Goal: Check status: Check status

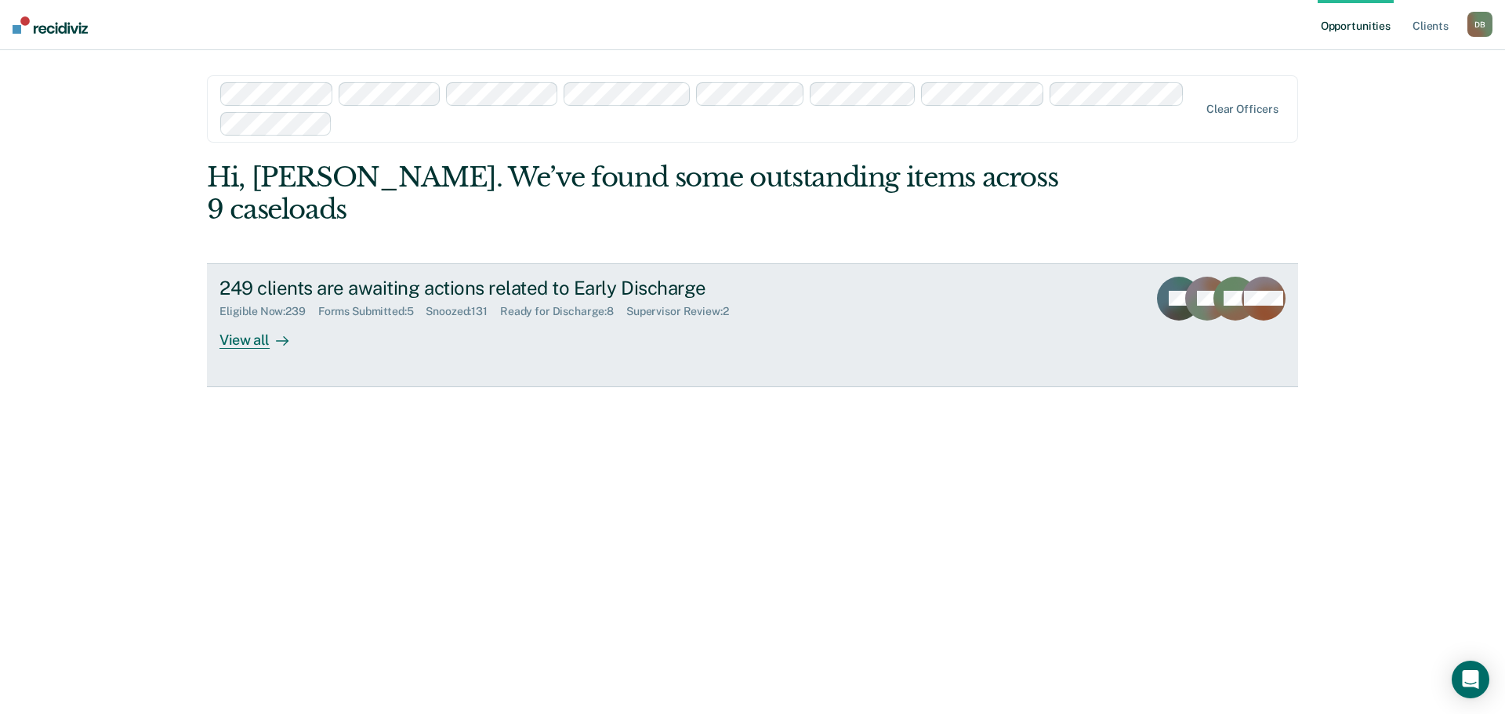
click at [382, 305] on div "Forms Submitted : 5" at bounding box center [372, 311] width 108 height 13
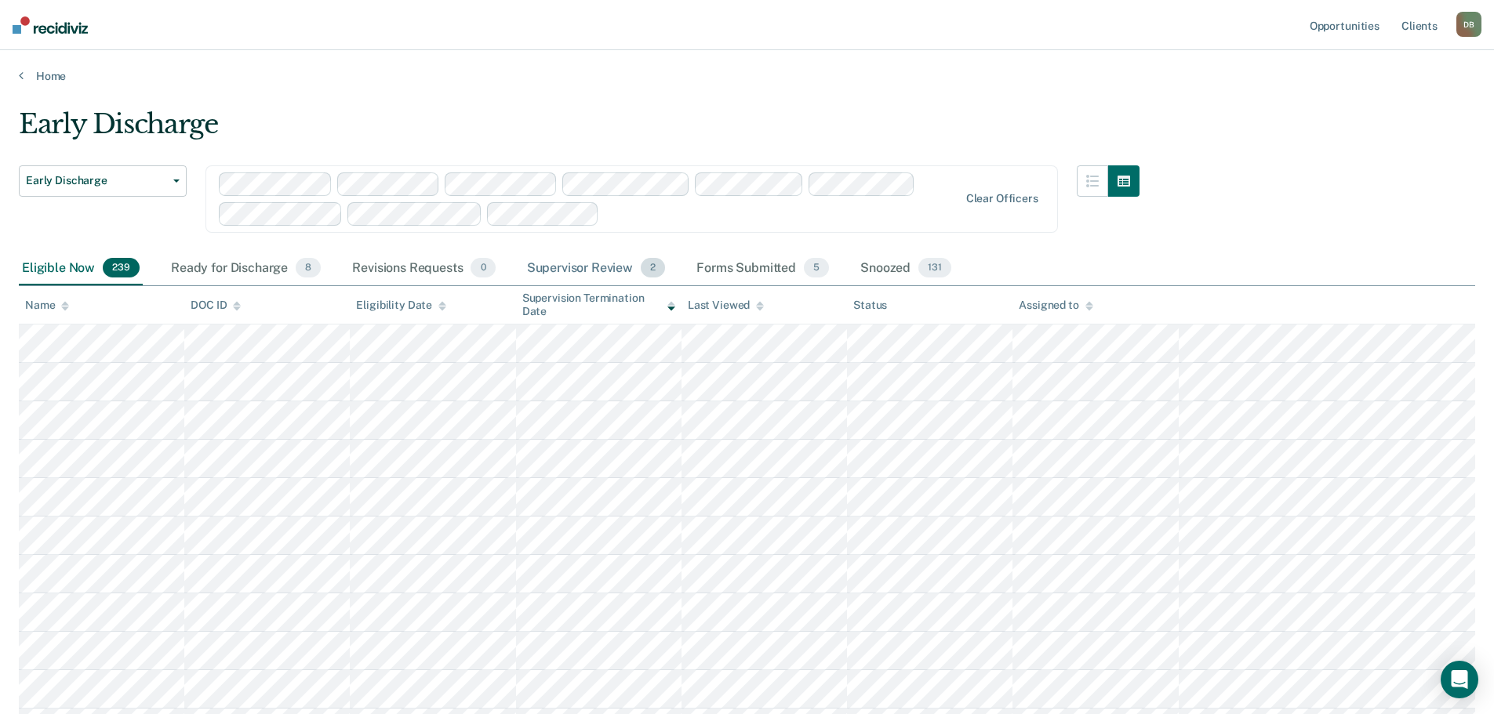
click at [573, 270] on div "Supervisor Review 2" at bounding box center [596, 269] width 145 height 34
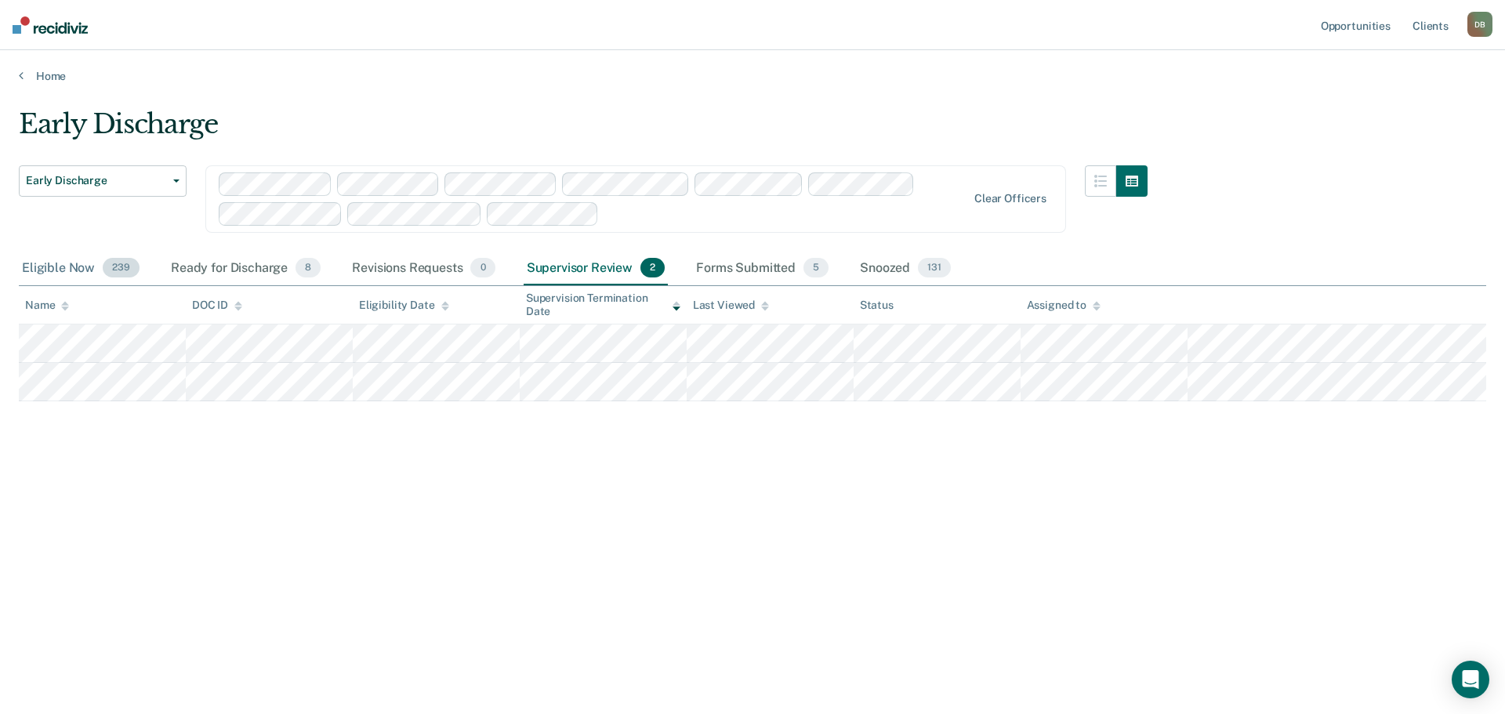
click at [69, 267] on div "Eligible Now 239" at bounding box center [81, 269] width 124 height 34
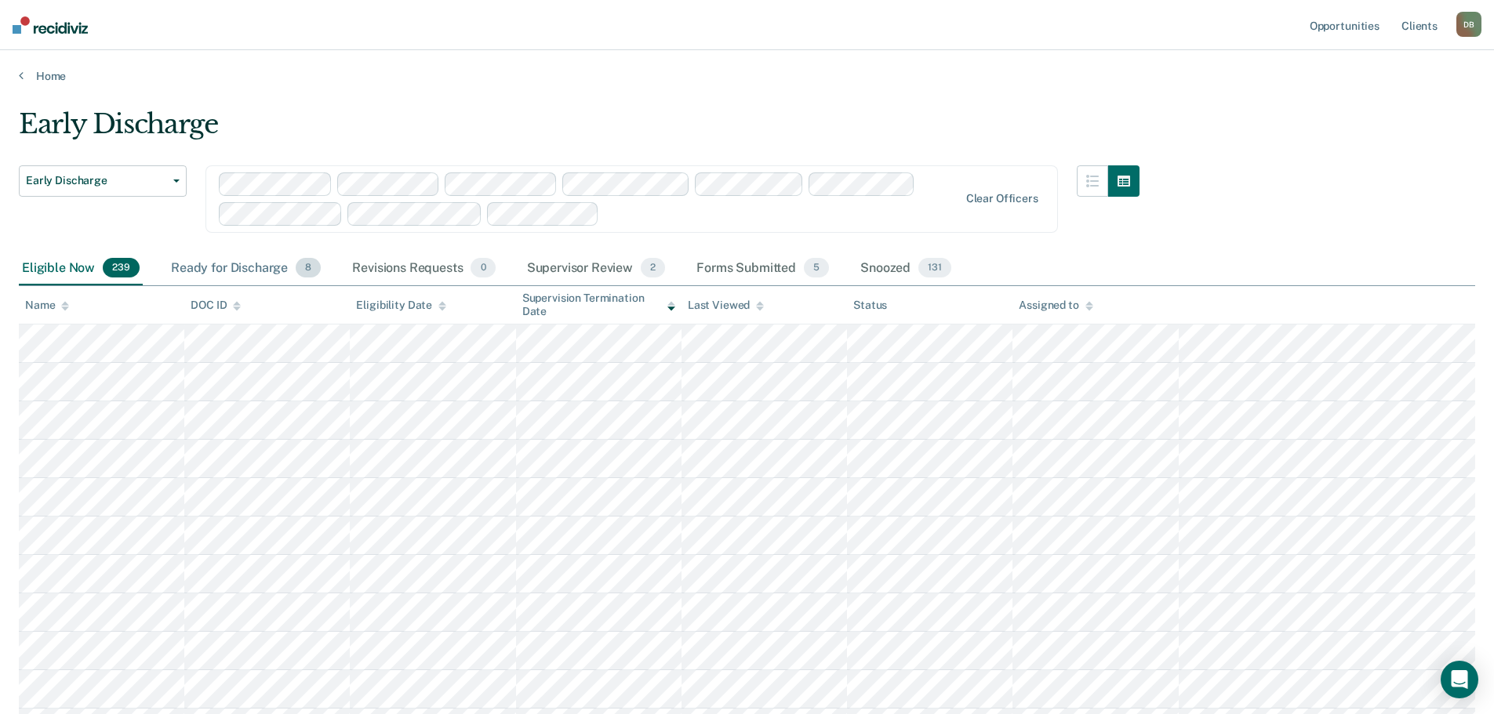
click at [263, 266] on div "Ready for Discharge 8" at bounding box center [246, 269] width 156 height 34
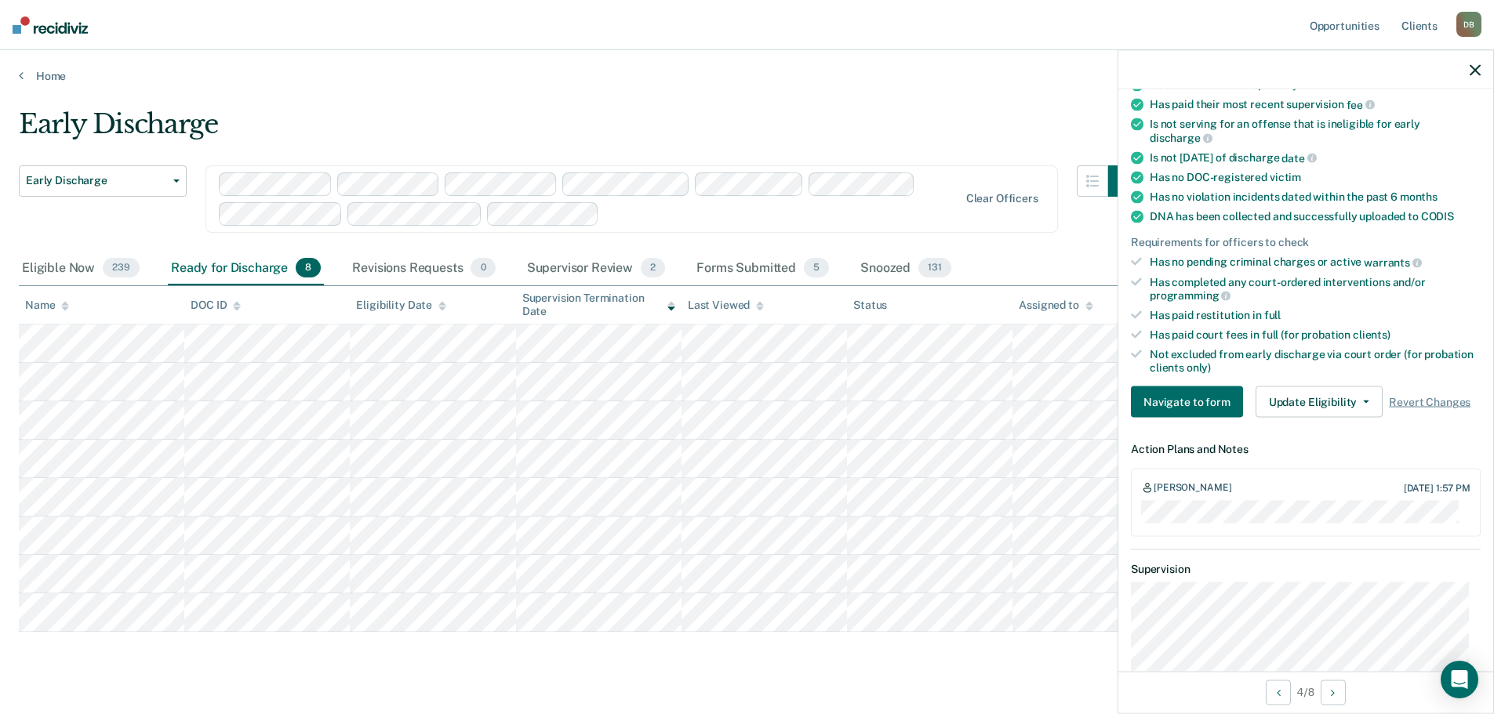
scroll to position [314, 0]
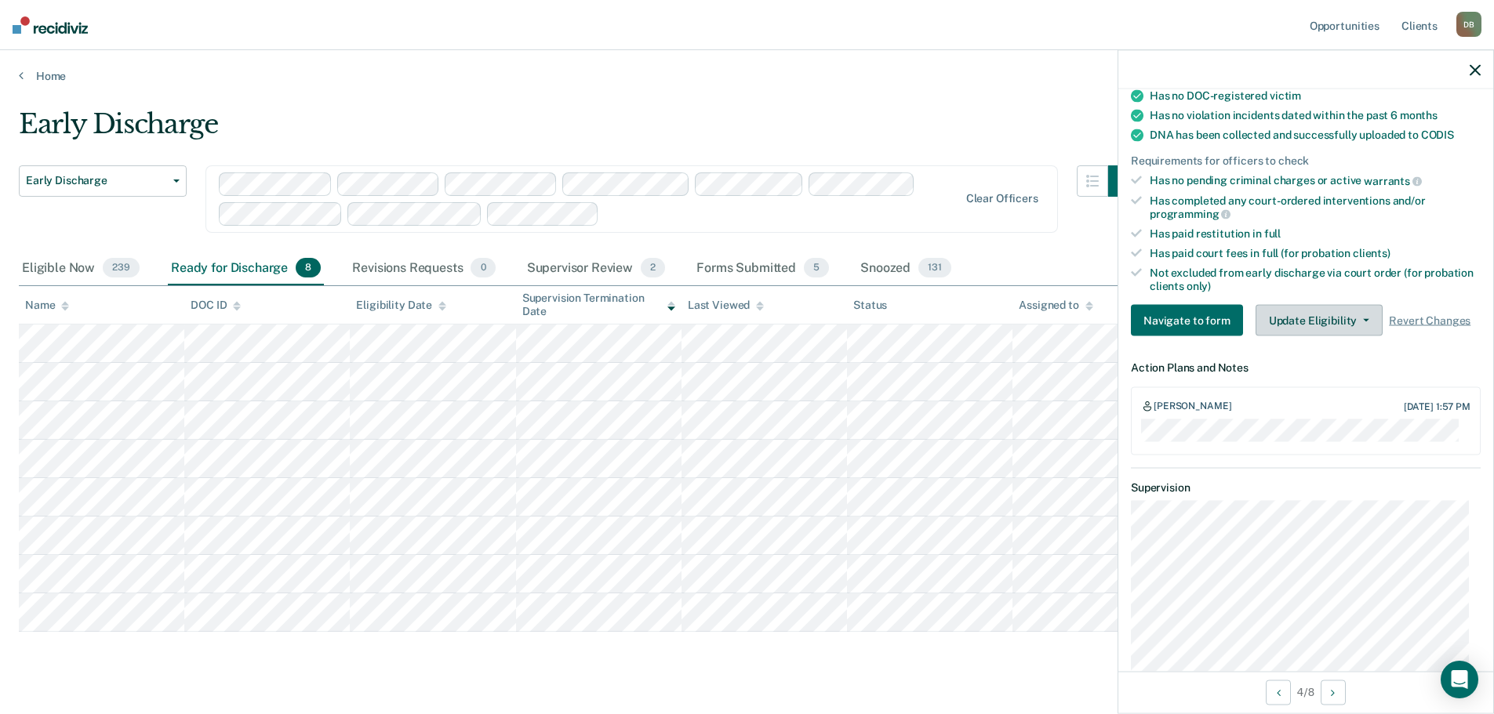
click at [1340, 317] on button "Update Eligibility" at bounding box center [1318, 320] width 127 height 31
click at [872, 674] on div "Early Discharge Early Discharge Early Discharge Clear officers Eligible Now 239…" at bounding box center [747, 392] width 1456 height 569
click at [867, 666] on div "Early Discharge Early Discharge Early Discharge Clear officers Eligible Now 239…" at bounding box center [747, 392] width 1456 height 569
click at [1471, 77] on div at bounding box center [1305, 69] width 375 height 39
click at [1472, 75] on icon "button" at bounding box center [1474, 69] width 11 height 11
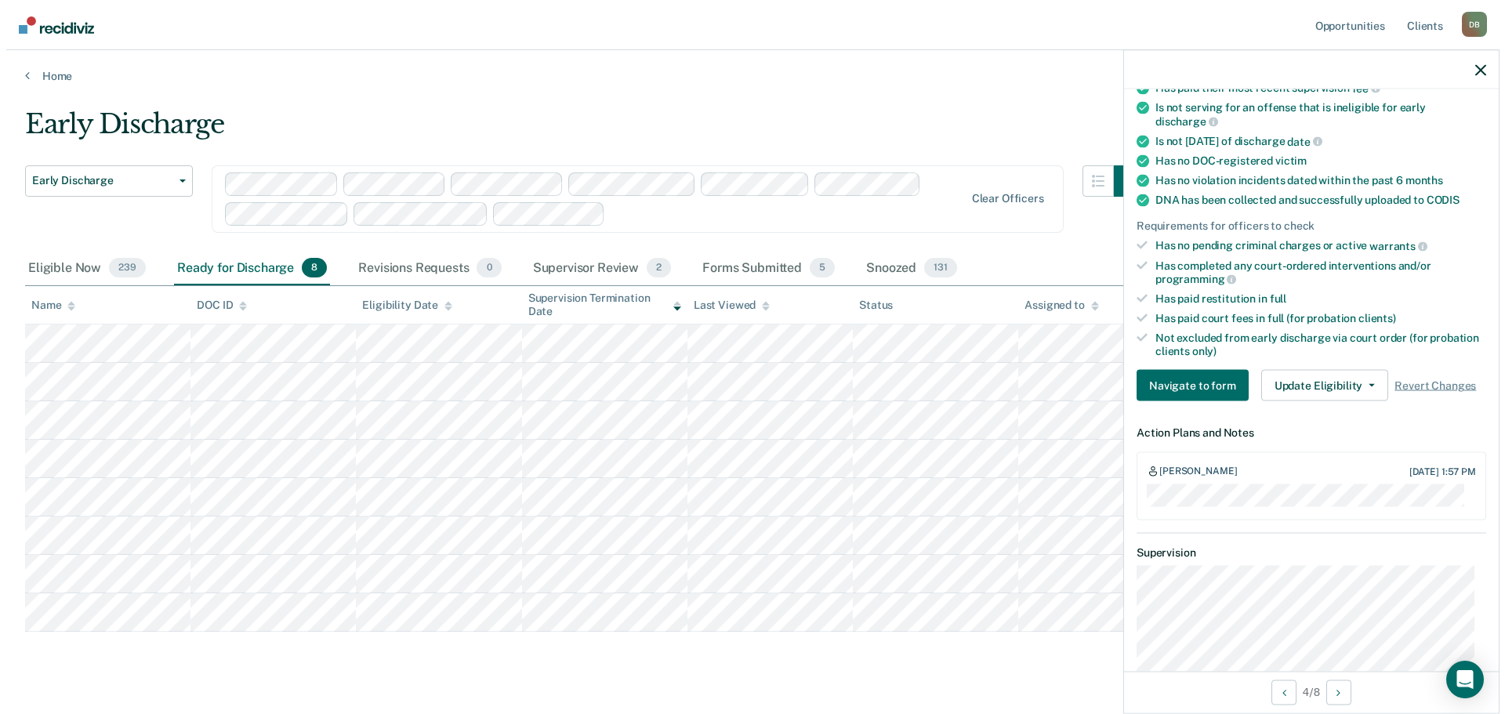
scroll to position [235, 0]
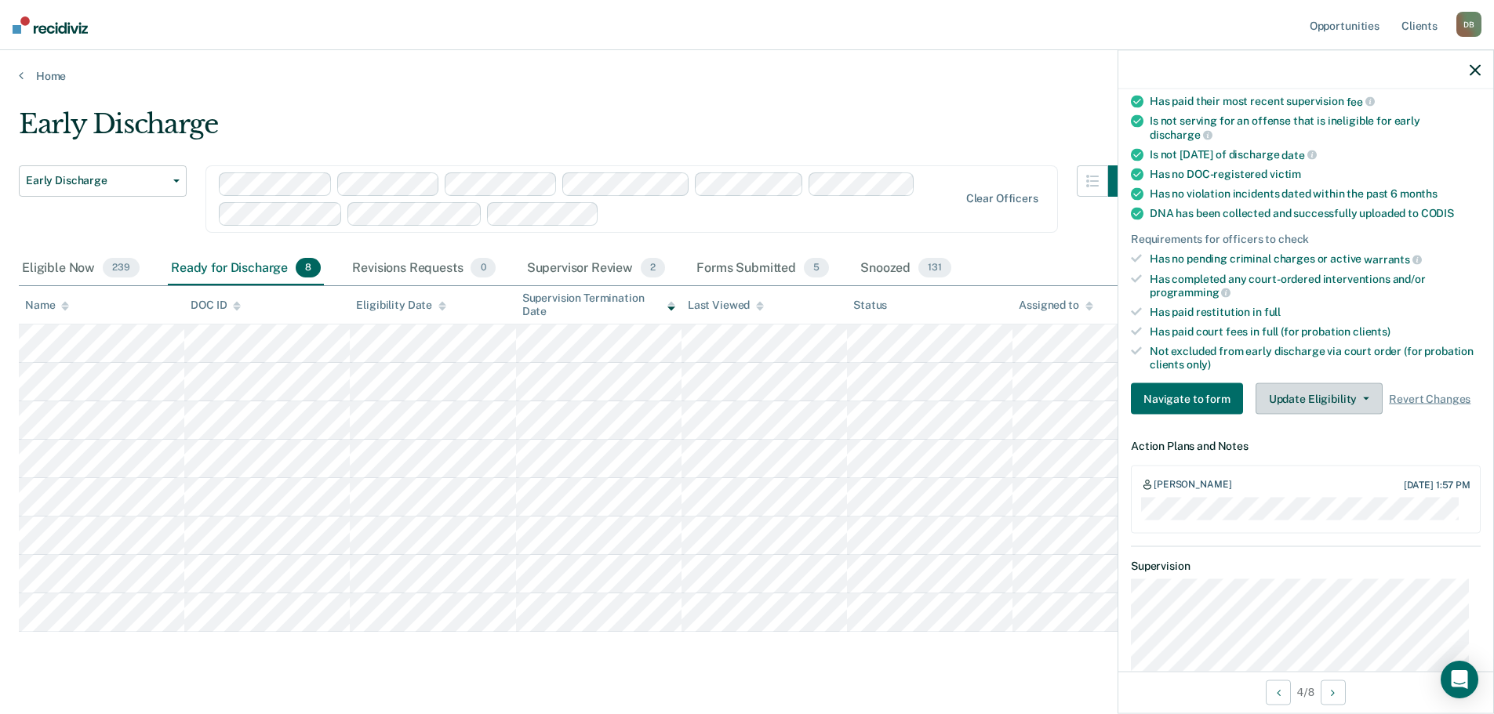
click at [1324, 401] on button "Update Eligibility" at bounding box center [1318, 398] width 127 height 31
click at [967, 694] on main "Early Discharge Early Discharge Early Discharge Clear officers Eligible Now 239…" at bounding box center [747, 411] width 1494 height 657
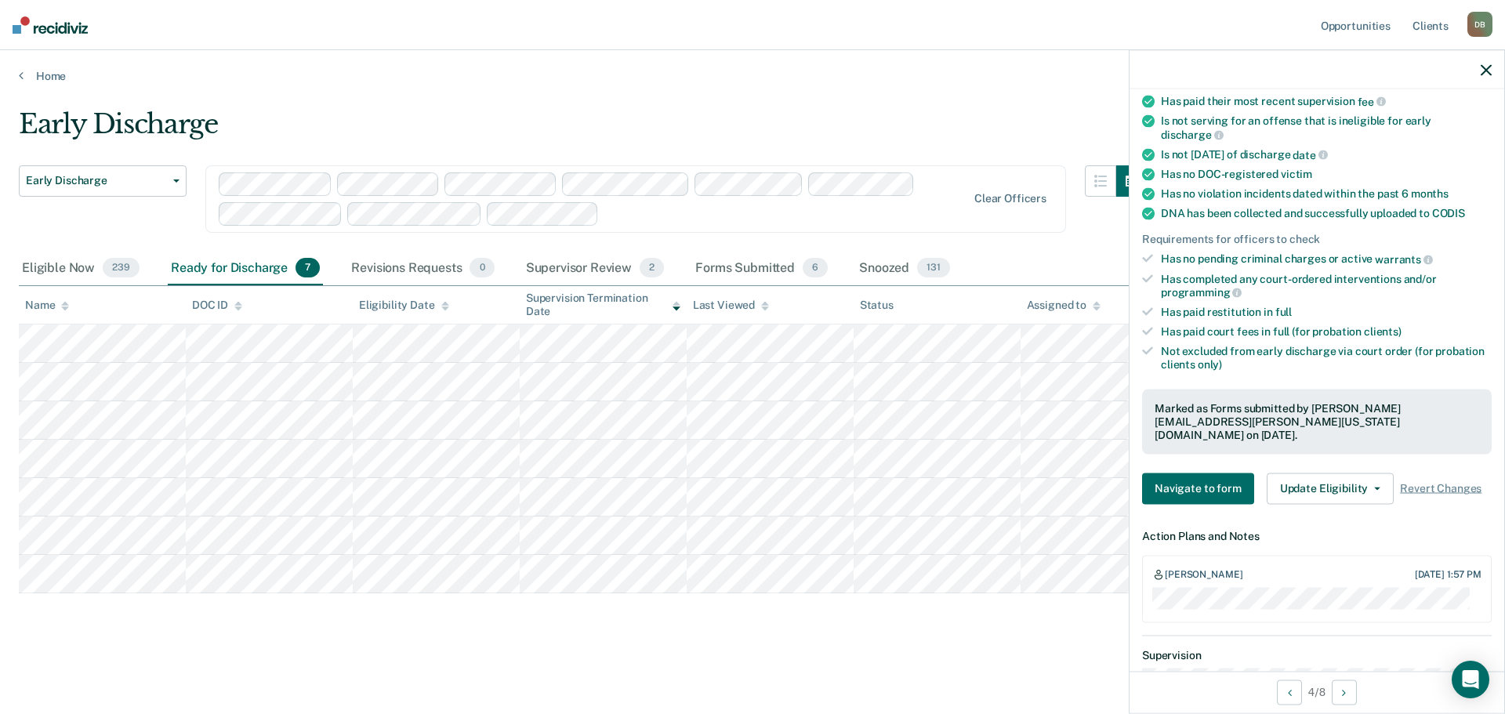
click at [1483, 71] on icon "button" at bounding box center [1486, 69] width 11 height 11
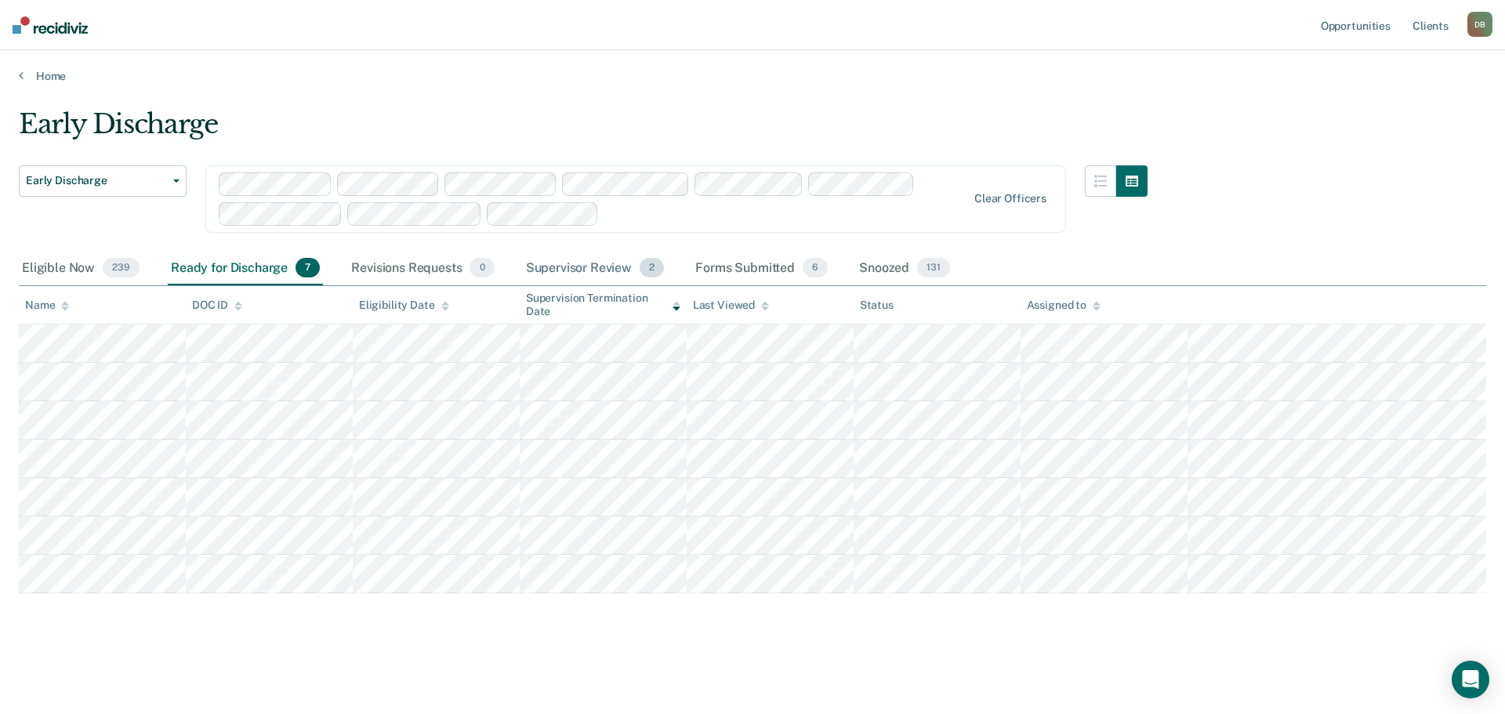
click at [562, 271] on div "Supervisor Review 2" at bounding box center [595, 269] width 145 height 34
